Goal: Task Accomplishment & Management: Manage account settings

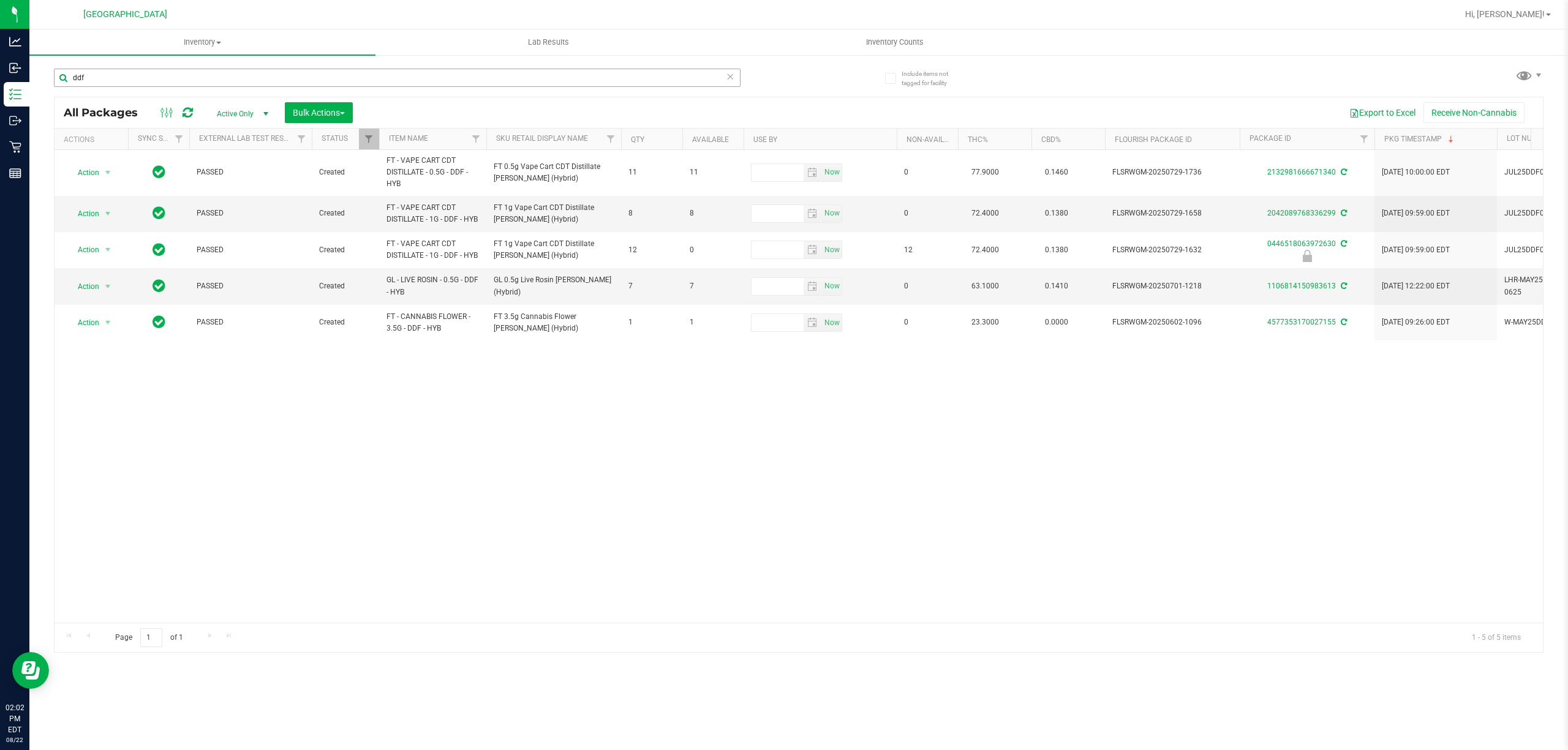
scroll to position [0, 240]
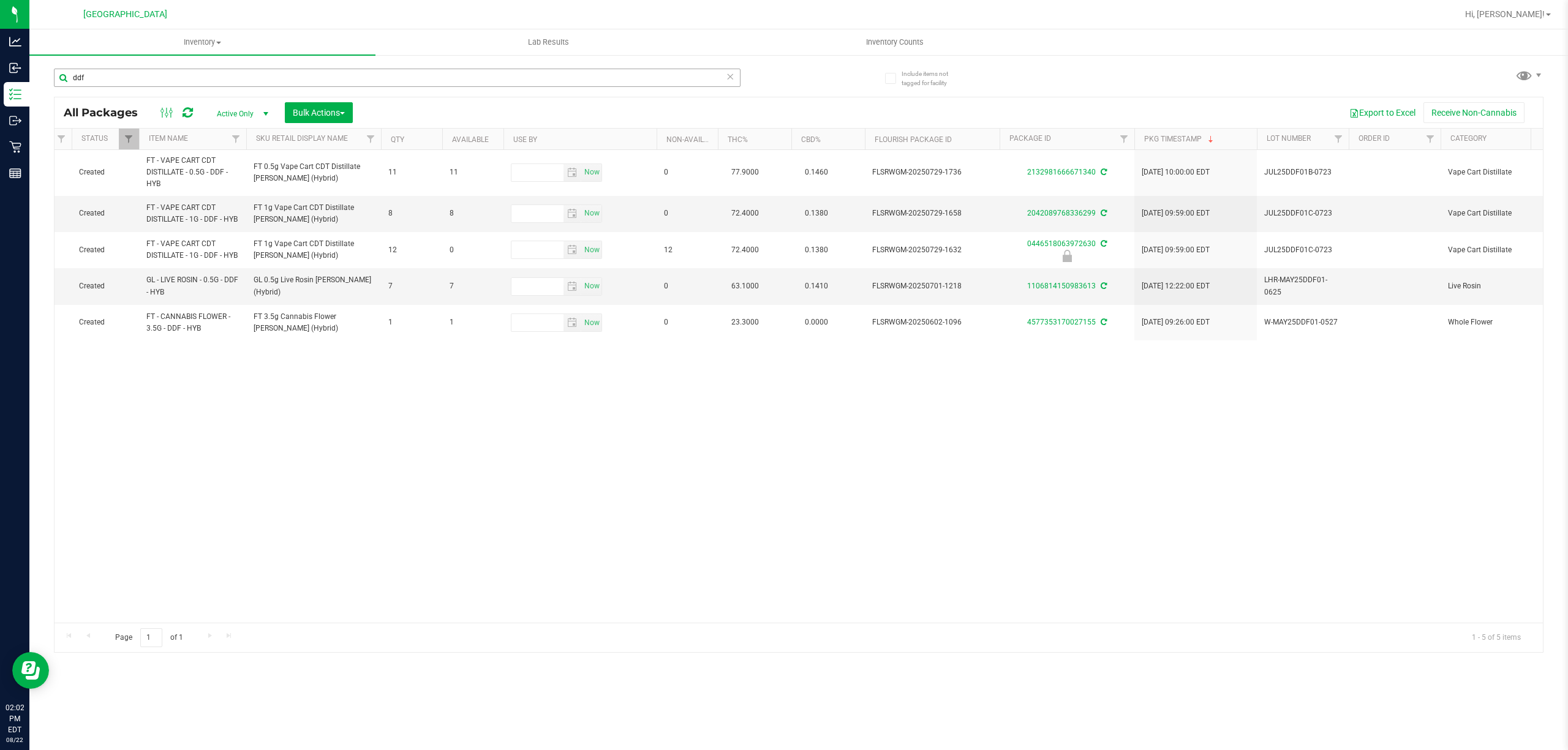
click at [130, 70] on input "ddf" at bounding box center [397, 77] width 686 height 18
click at [130, 71] on input "ddf" at bounding box center [397, 77] width 686 height 18
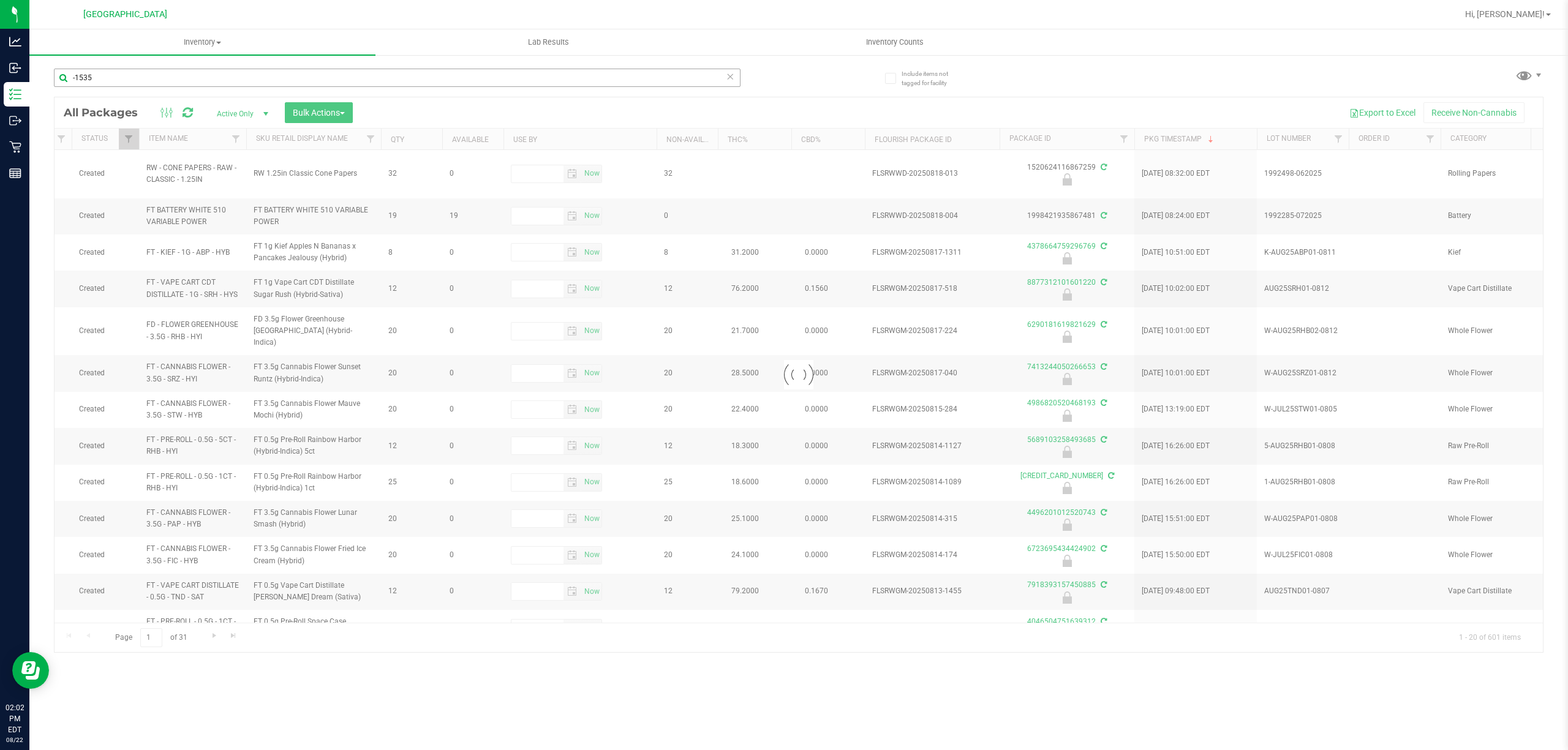
type input "-1535"
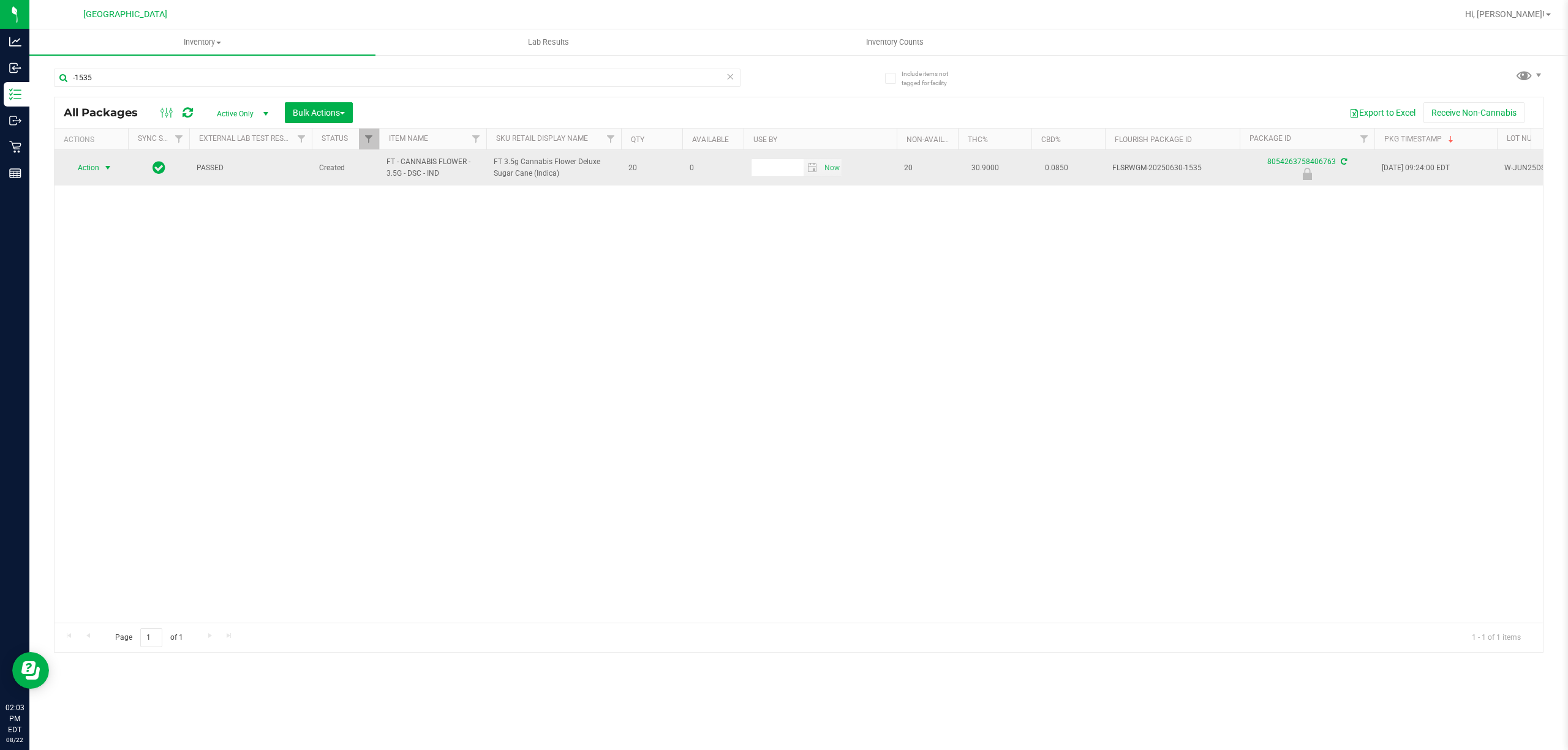
click at [101, 174] on span "select" at bounding box center [108, 167] width 15 height 17
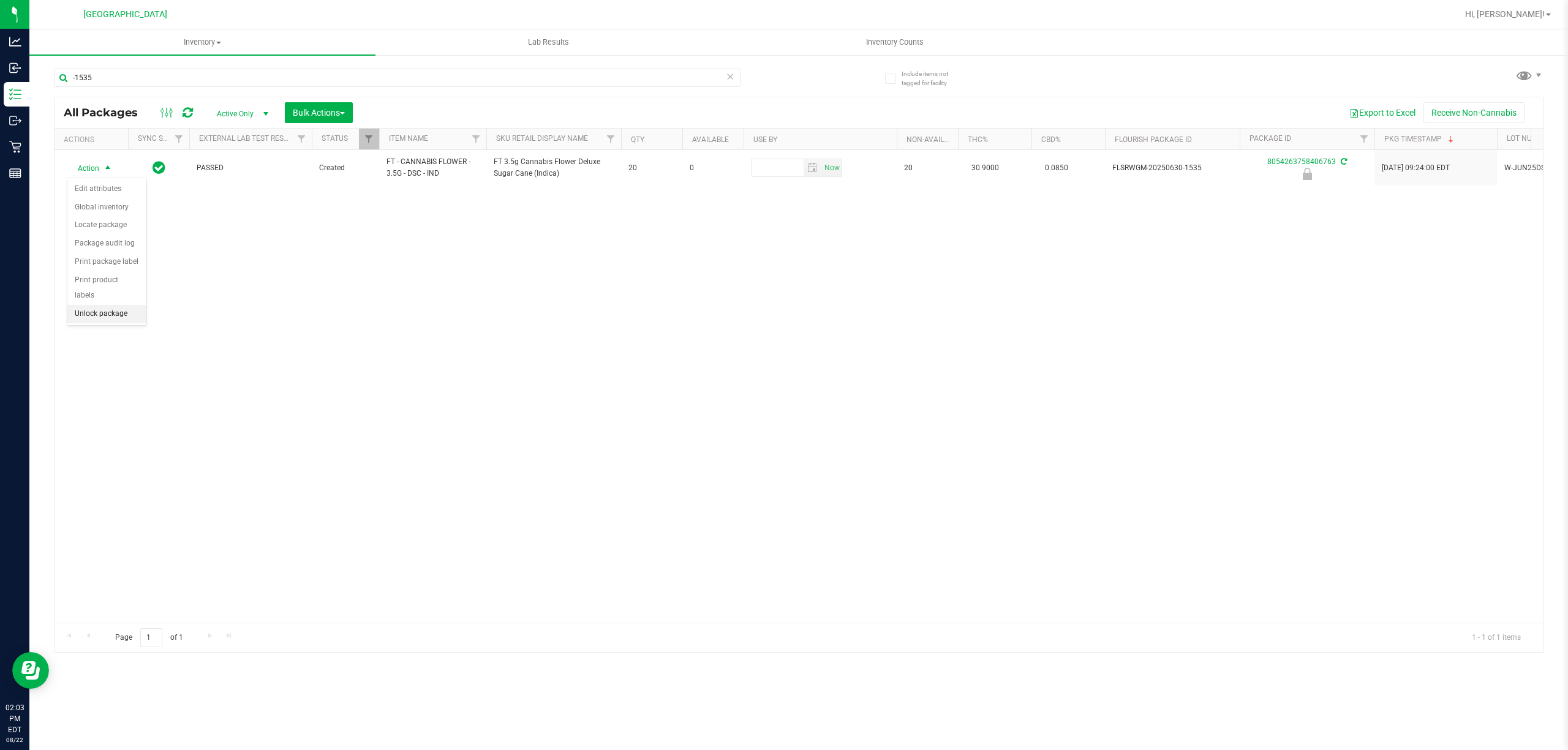
click at [113, 323] on li "Unlock package" at bounding box center [107, 314] width 79 height 18
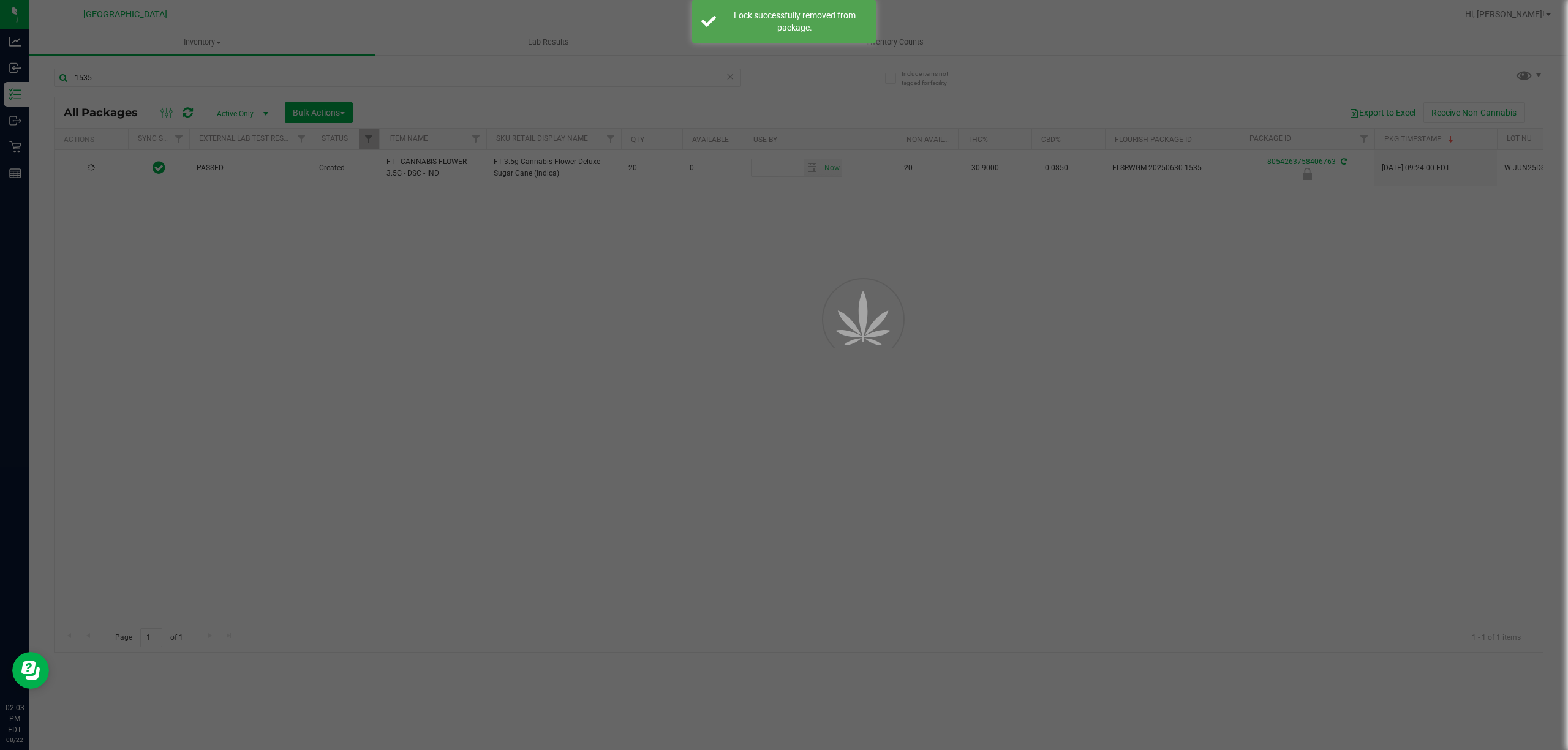
click at [282, 315] on div at bounding box center [784, 375] width 1568 height 750
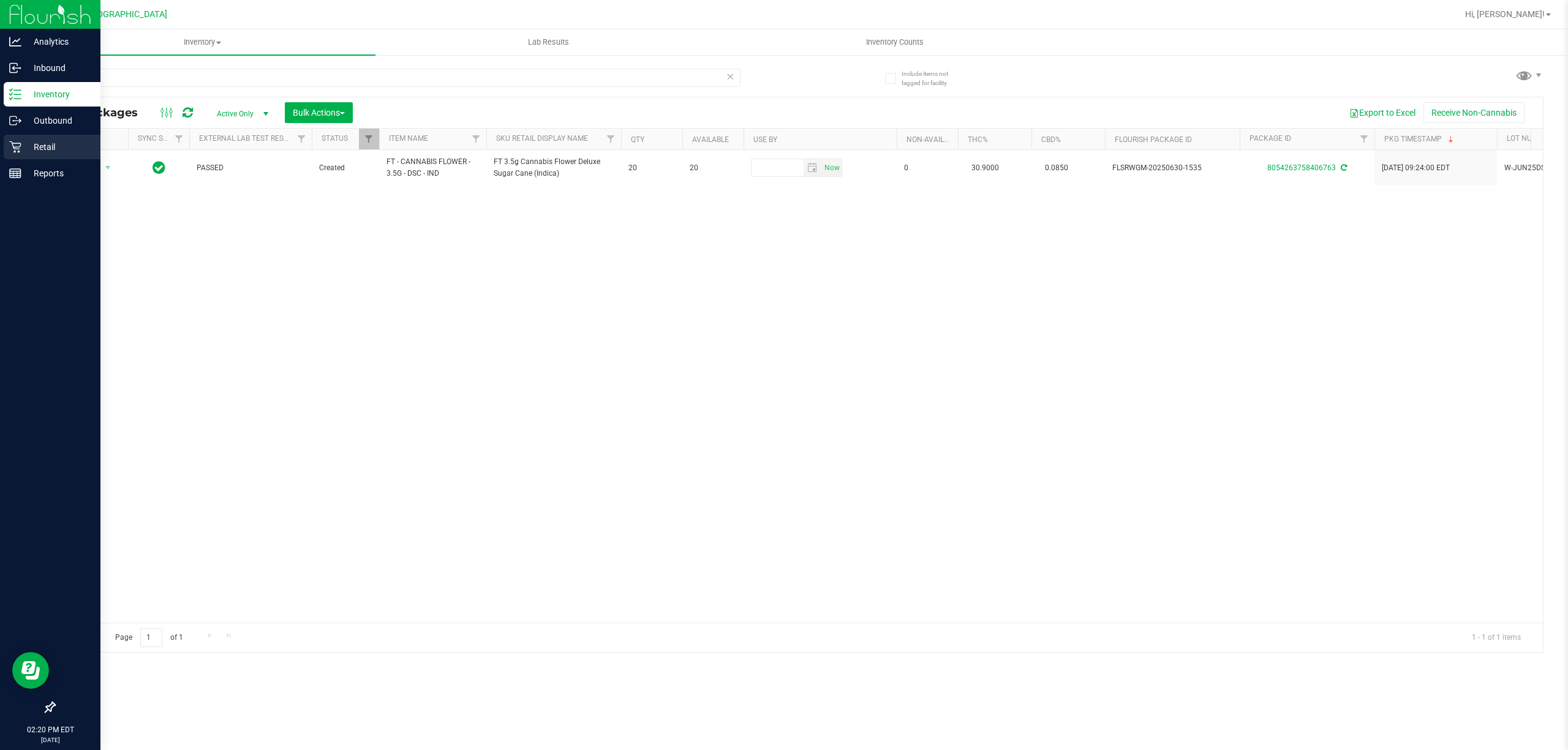
click at [17, 147] on icon at bounding box center [15, 147] width 11 height 11
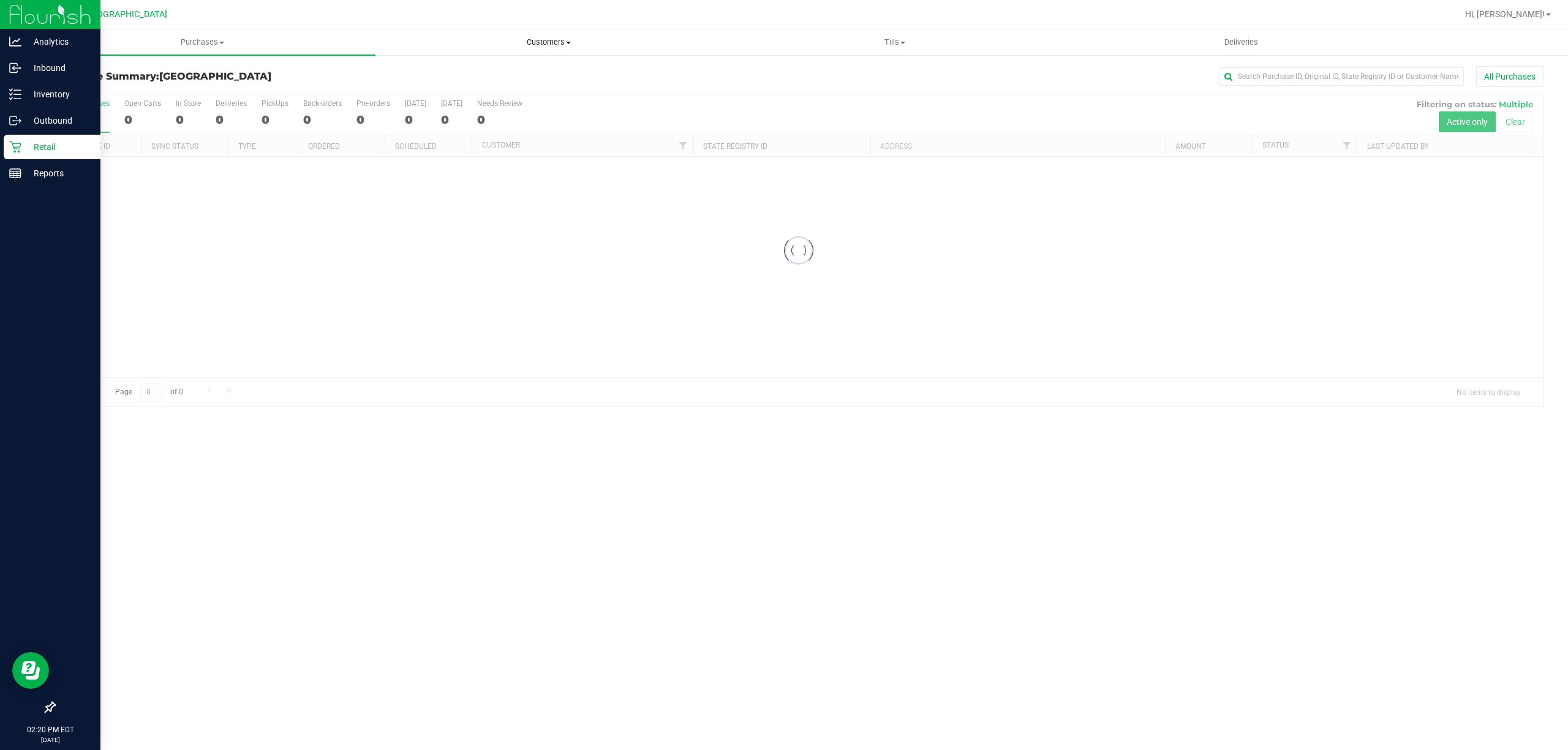
click at [544, 44] on span "Customers" at bounding box center [549, 42] width 345 height 11
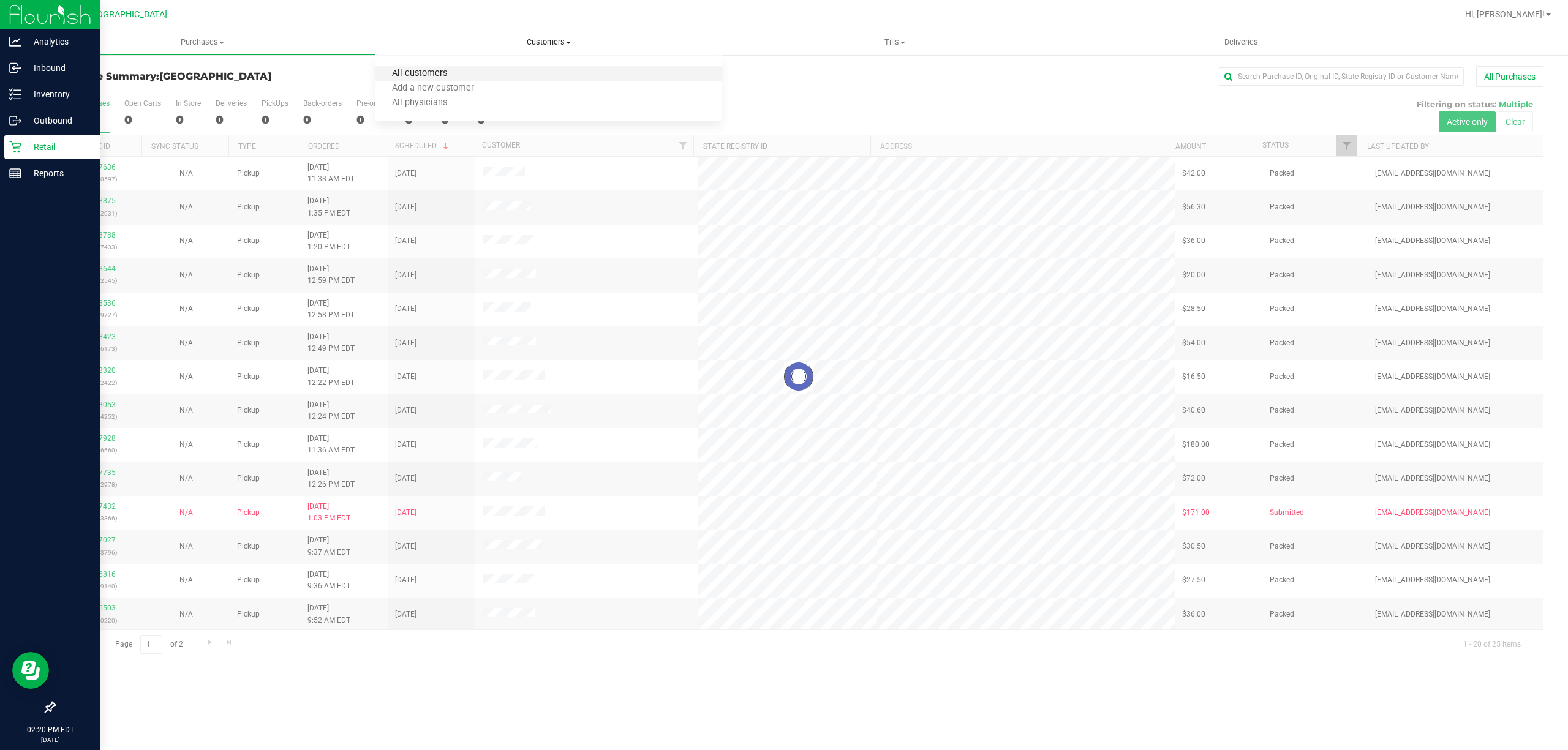
click at [449, 69] on span "All customers" at bounding box center [420, 74] width 88 height 11
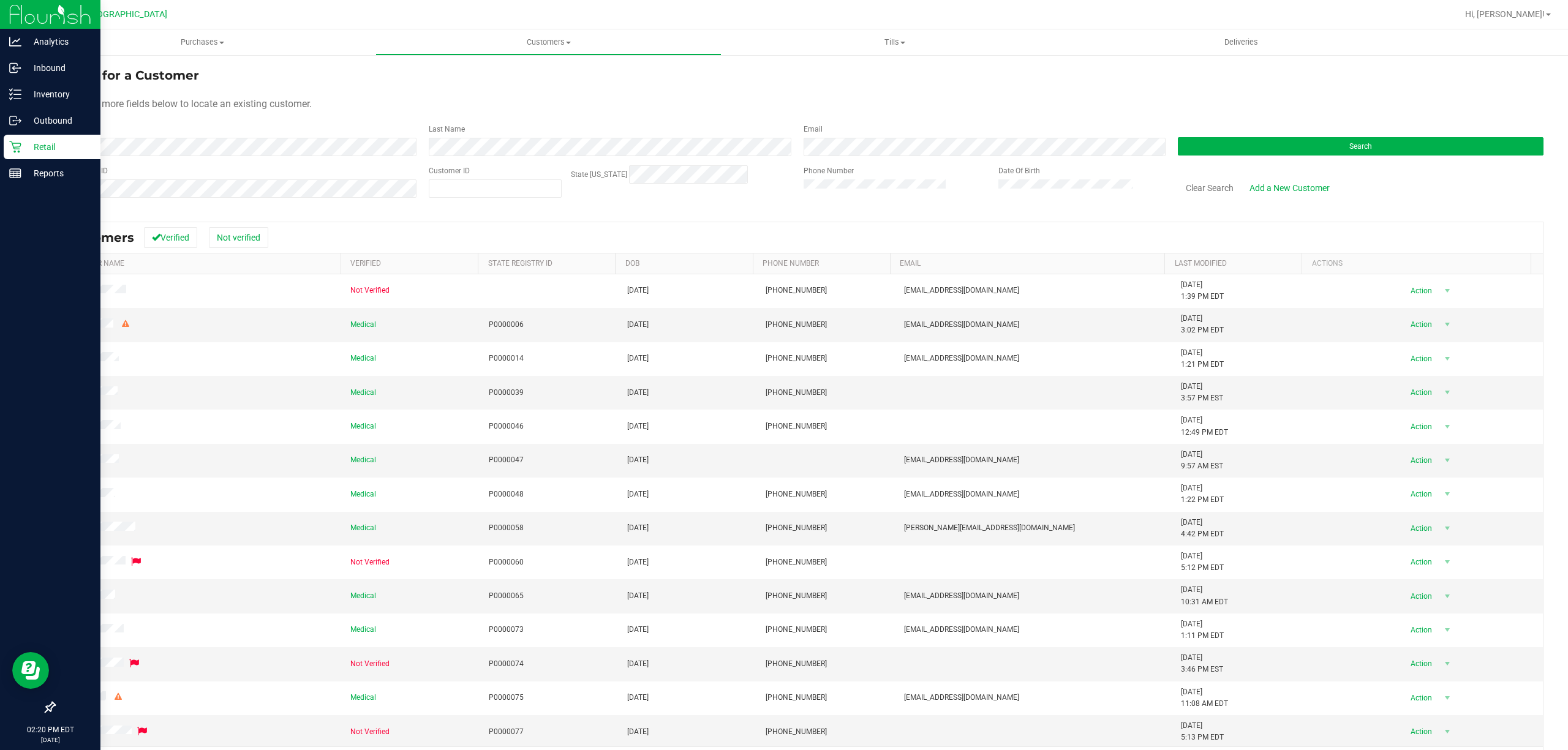
click at [362, 138] on div "First Name" at bounding box center [237, 140] width 366 height 33
